Goal: Complete application form

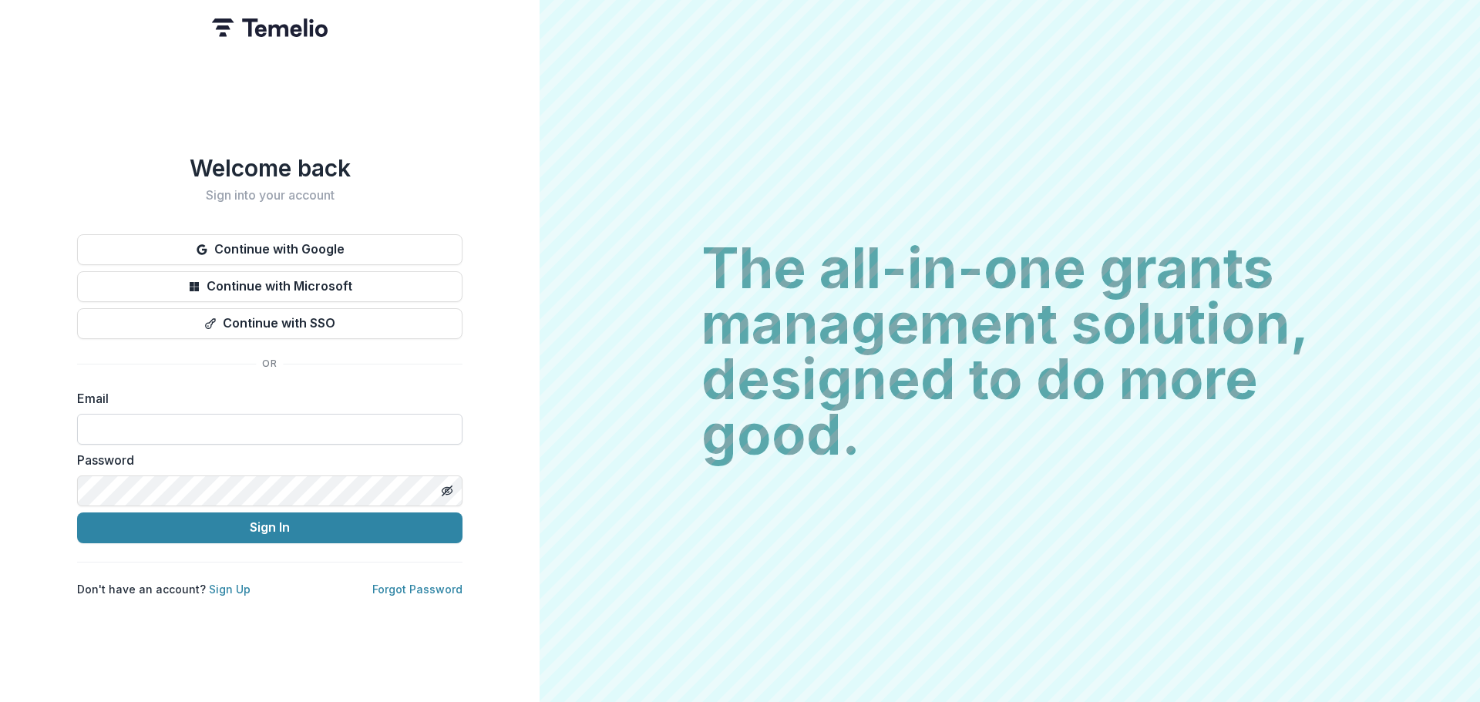
click at [211, 419] on input at bounding box center [270, 429] width 386 height 31
click at [368, 381] on div "Welcome back Sign into your account Continue with Google Continue with Microsof…" at bounding box center [270, 375] width 386 height 443
click at [153, 416] on input at bounding box center [270, 429] width 386 height 31
paste input "**********"
type input "*"
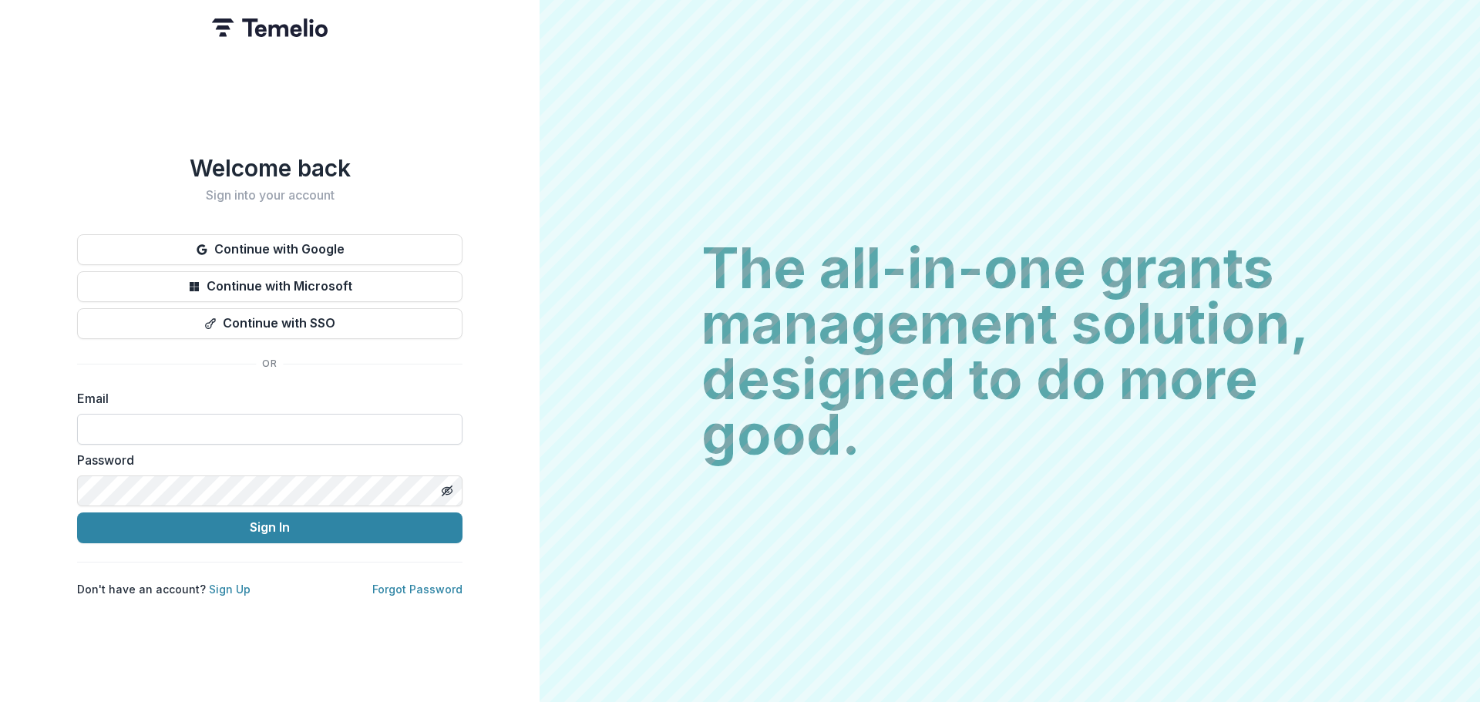
paste input "**********"
type input "*"
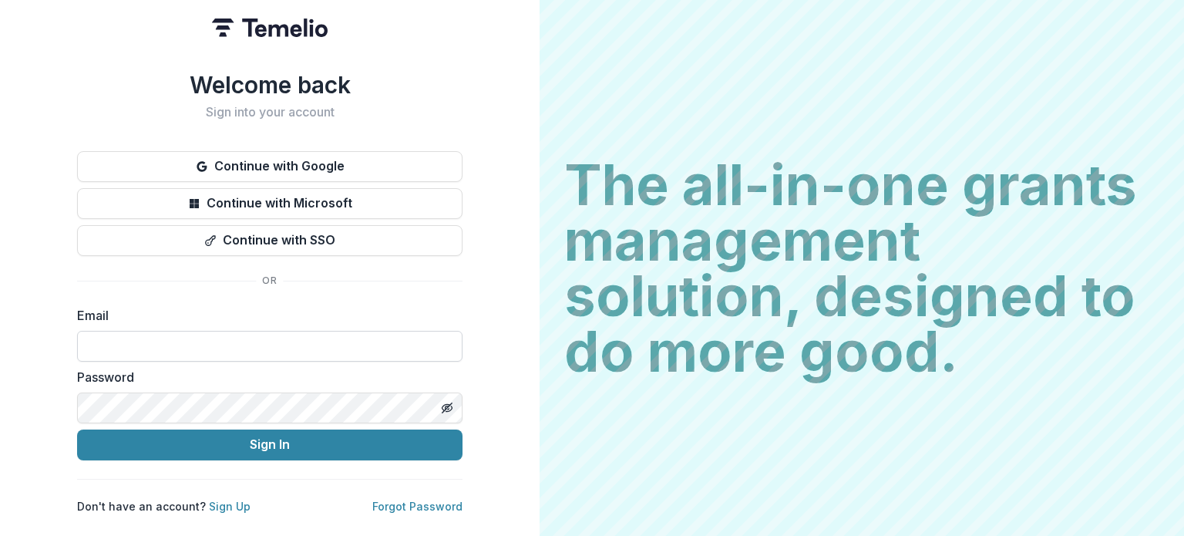
click at [204, 342] on input at bounding box center [270, 346] width 386 height 31
type input "**********"
click at [443, 404] on line "Toggle password visibility" at bounding box center [447, 407] width 9 height 9
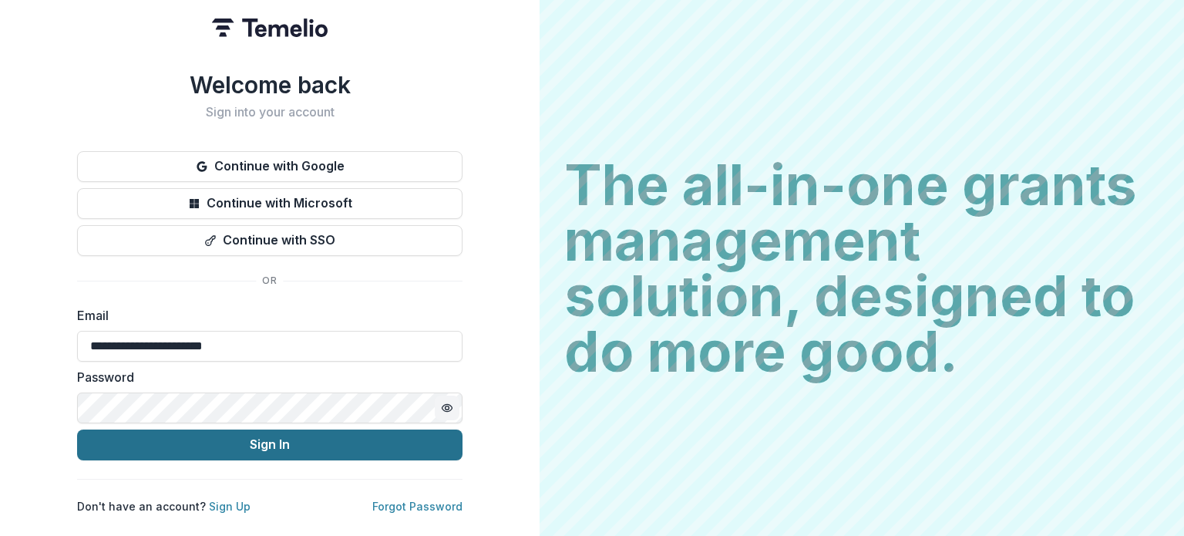
click at [255, 437] on button "Sign In" at bounding box center [270, 444] width 386 height 31
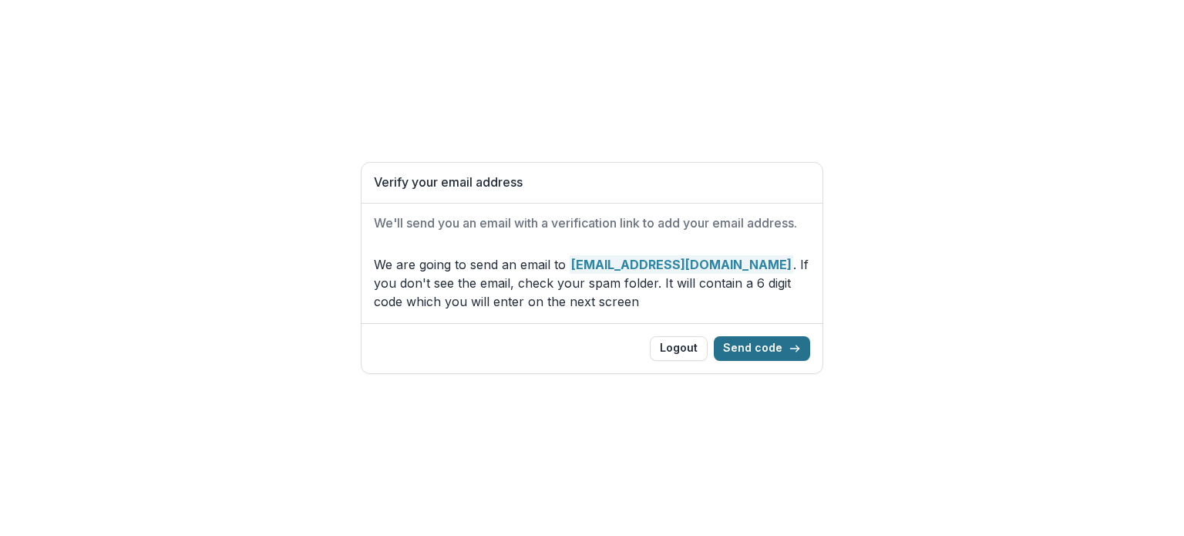
click at [746, 349] on button "Send code" at bounding box center [762, 348] width 96 height 25
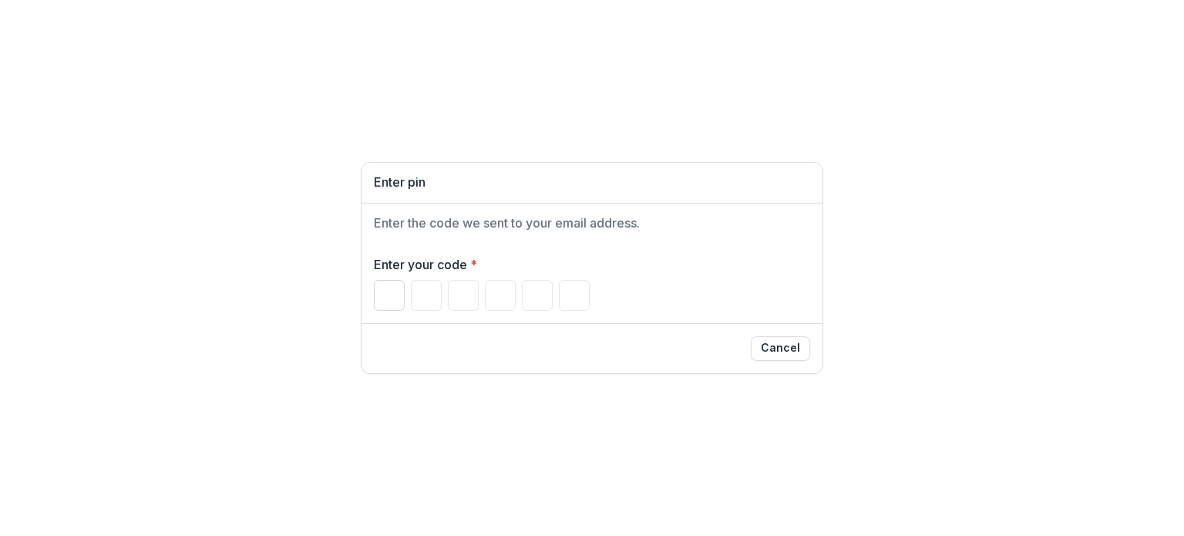
click at [383, 286] on input "Please enter your pin code" at bounding box center [389, 295] width 31 height 31
type input "*"
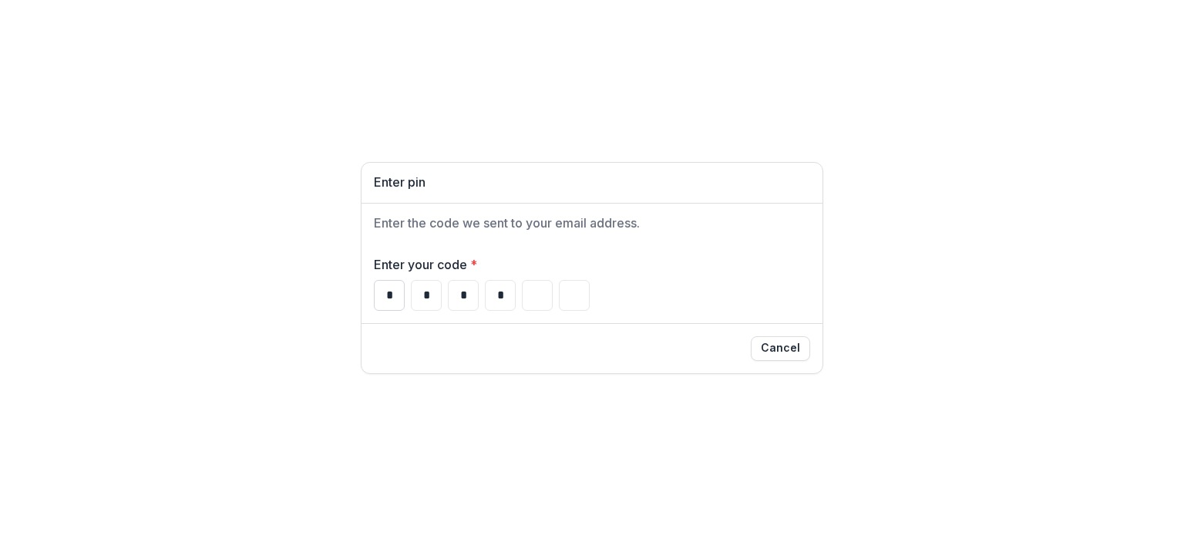
type input "*"
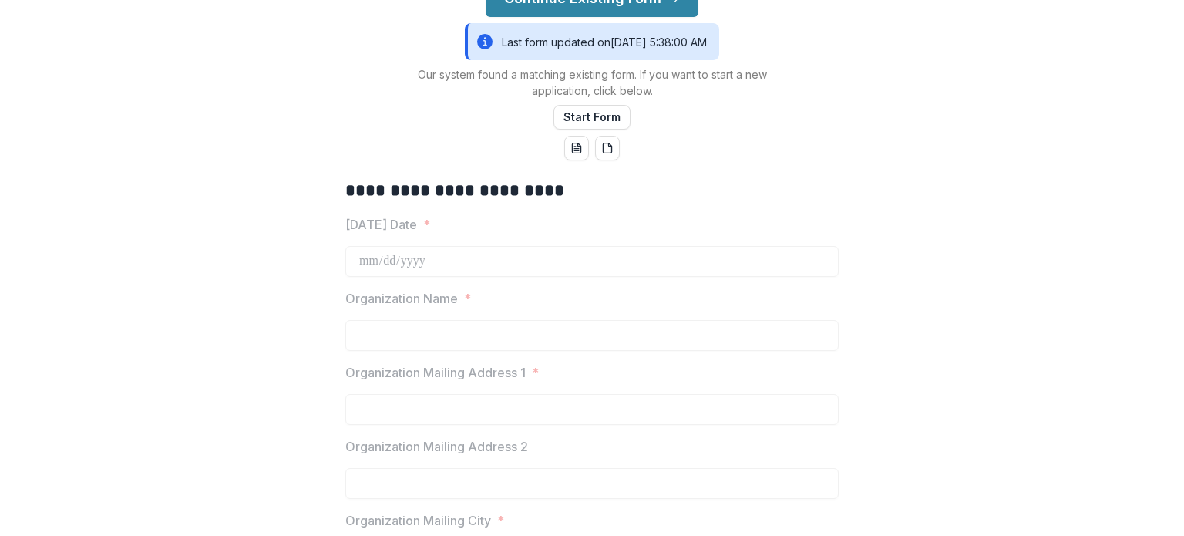
scroll to position [154, 0]
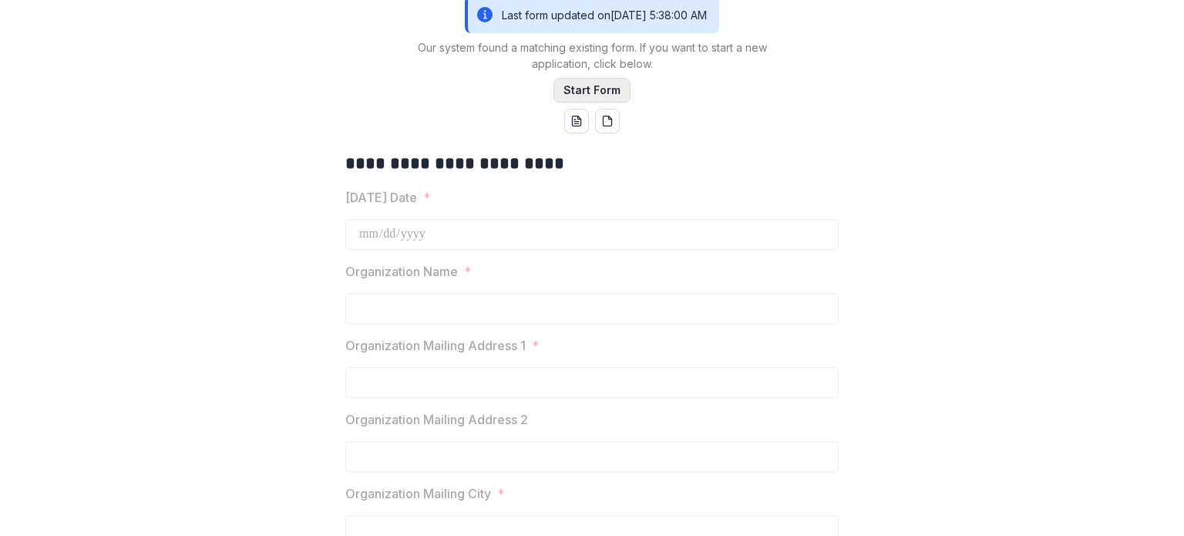
click at [596, 86] on button "Start Form" at bounding box center [592, 90] width 77 height 25
